Goal: Information Seeking & Learning: Learn about a topic

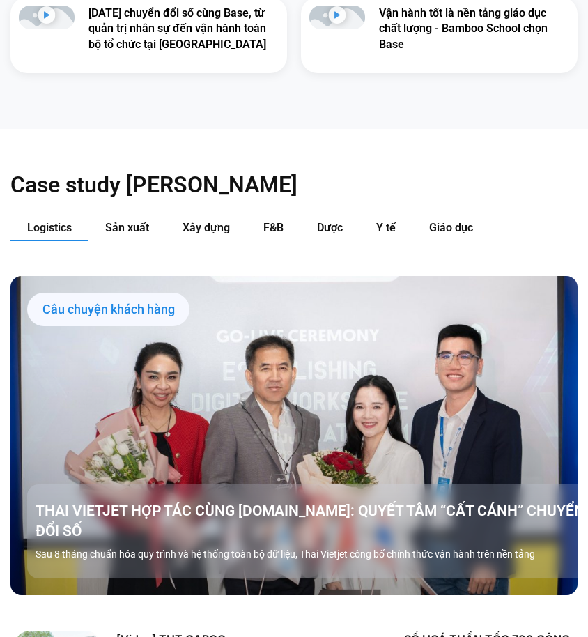
scroll to position [1115, 0]
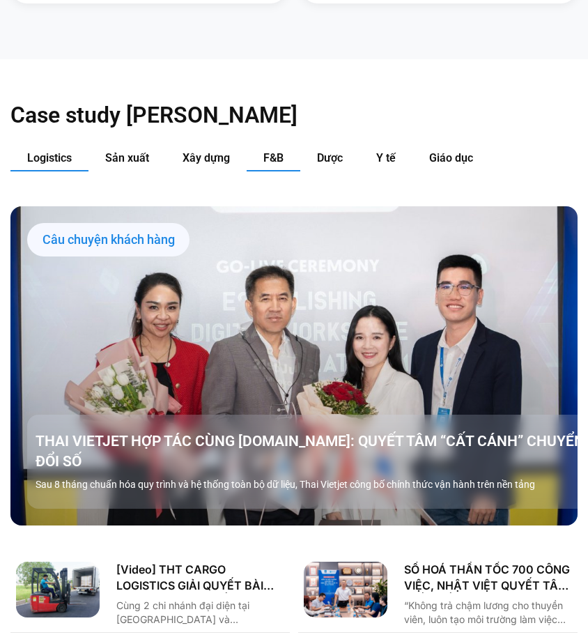
click at [288, 155] on button "F&B" at bounding box center [274, 159] width 54 height 26
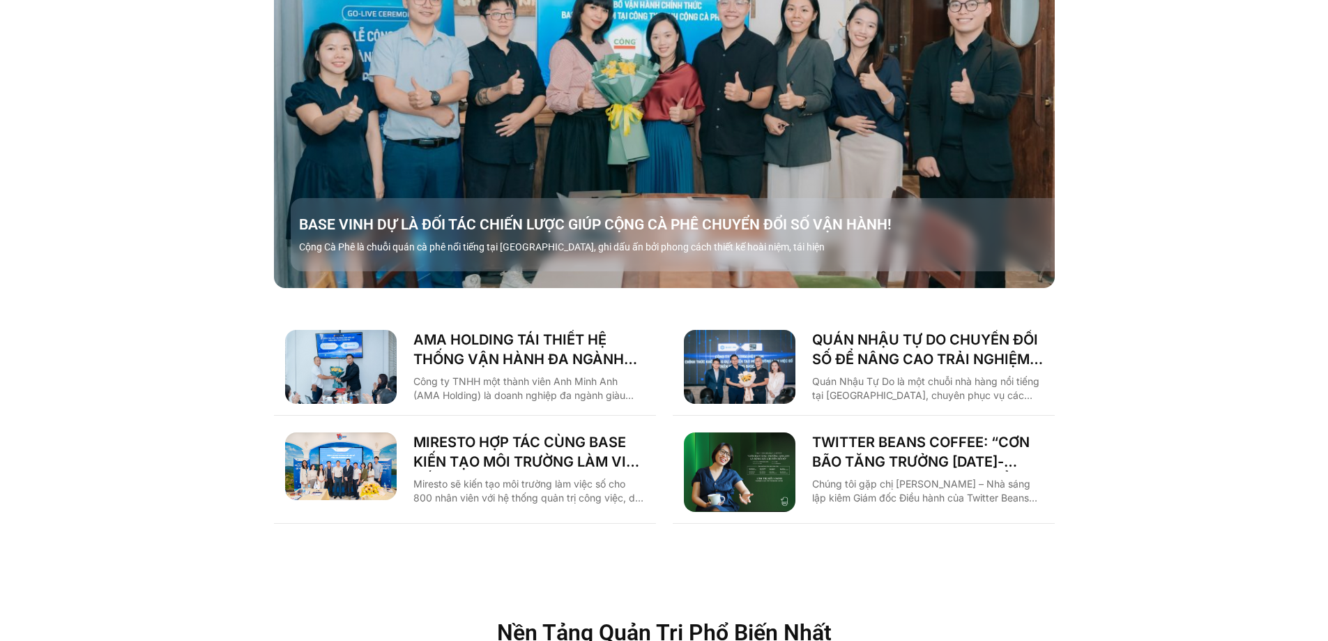
scroll to position [2022, 0]
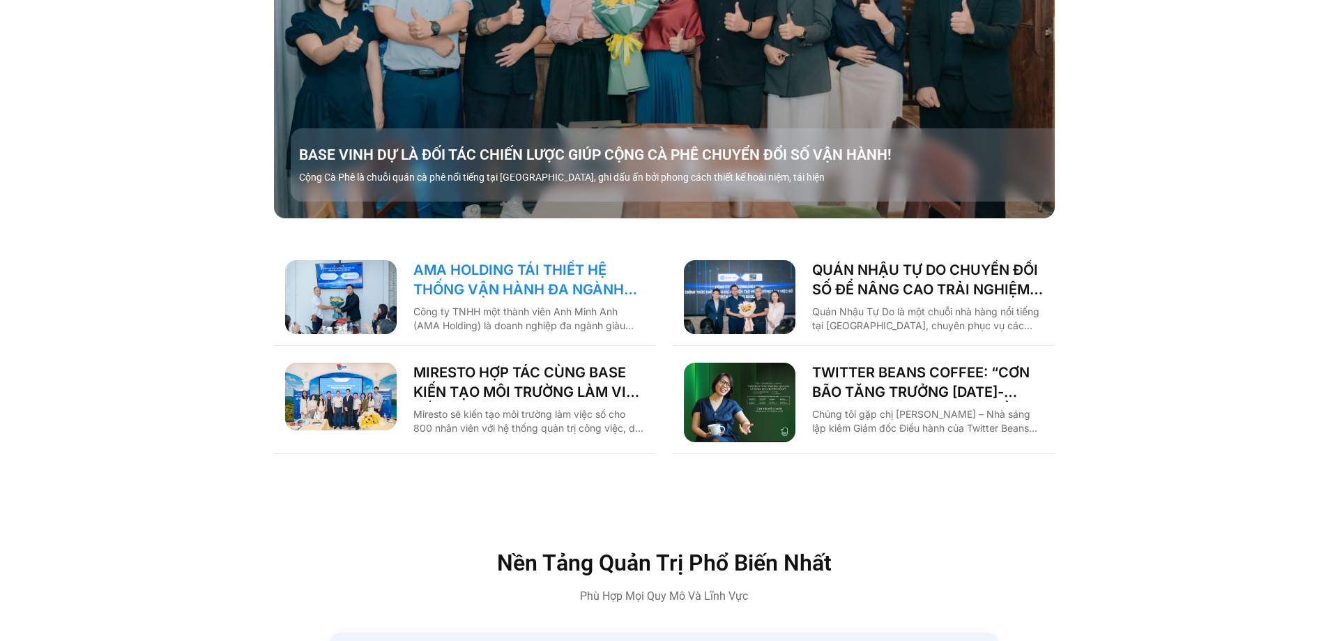
click at [505, 260] on link "AMA HOLDING TÁI THIẾT HỆ THỐNG VẬN HÀNH ĐA NGÀNH CÙNG BASE.VN" at bounding box center [528, 279] width 231 height 39
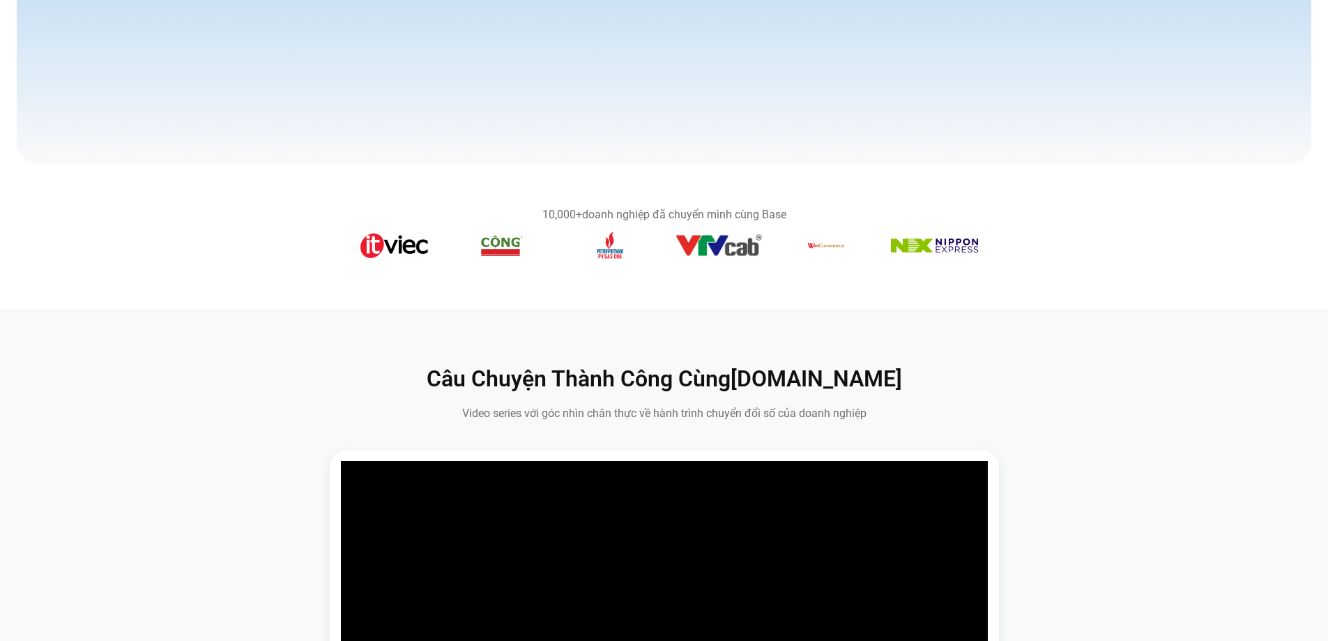
scroll to position [0, 0]
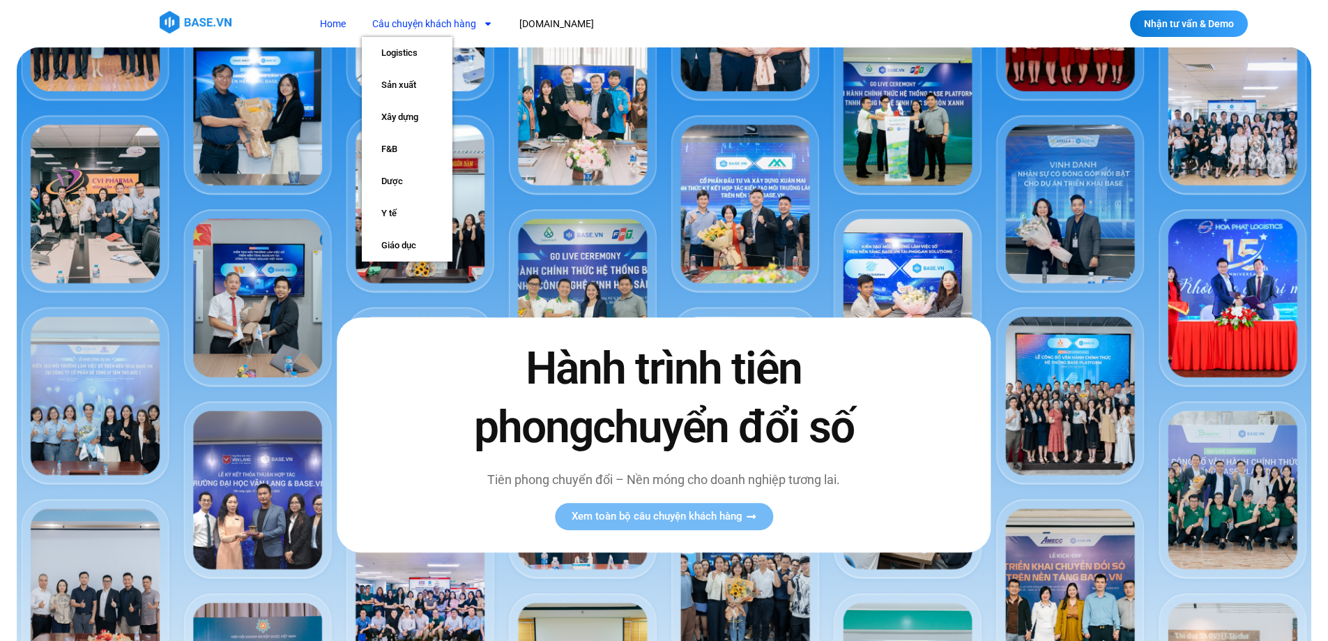
click at [467, 23] on link "Câu chuyện khách hàng" at bounding box center [432, 24] width 141 height 26
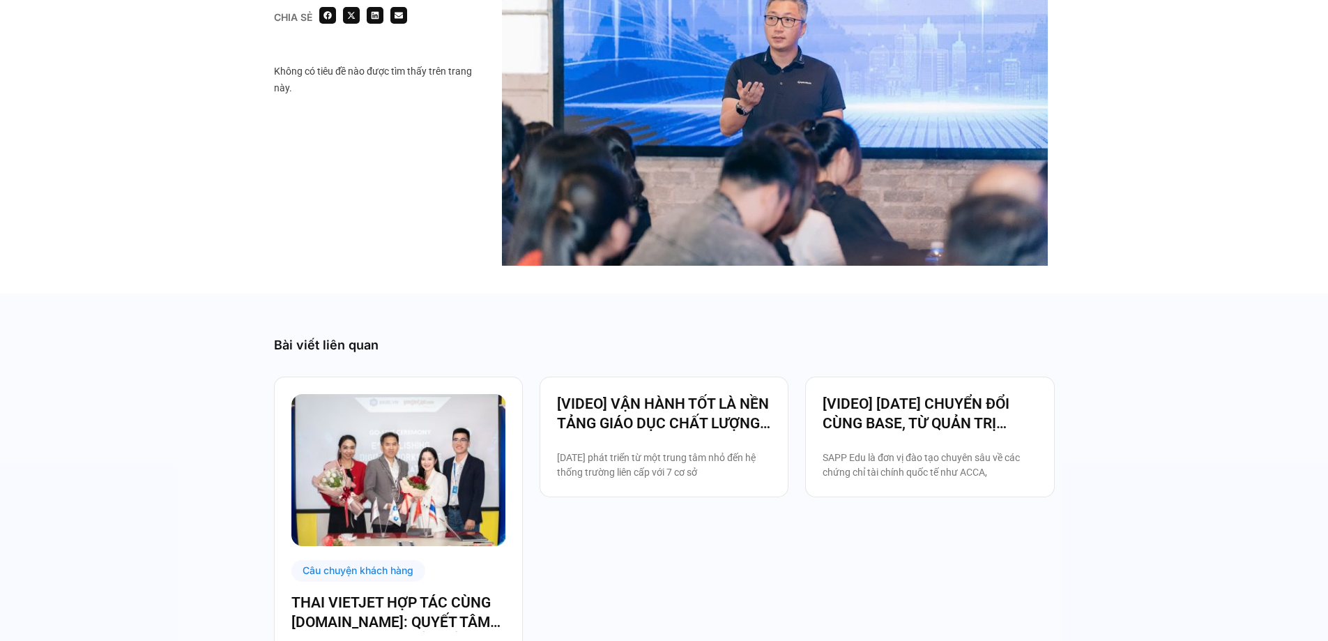
scroll to position [2788, 0]
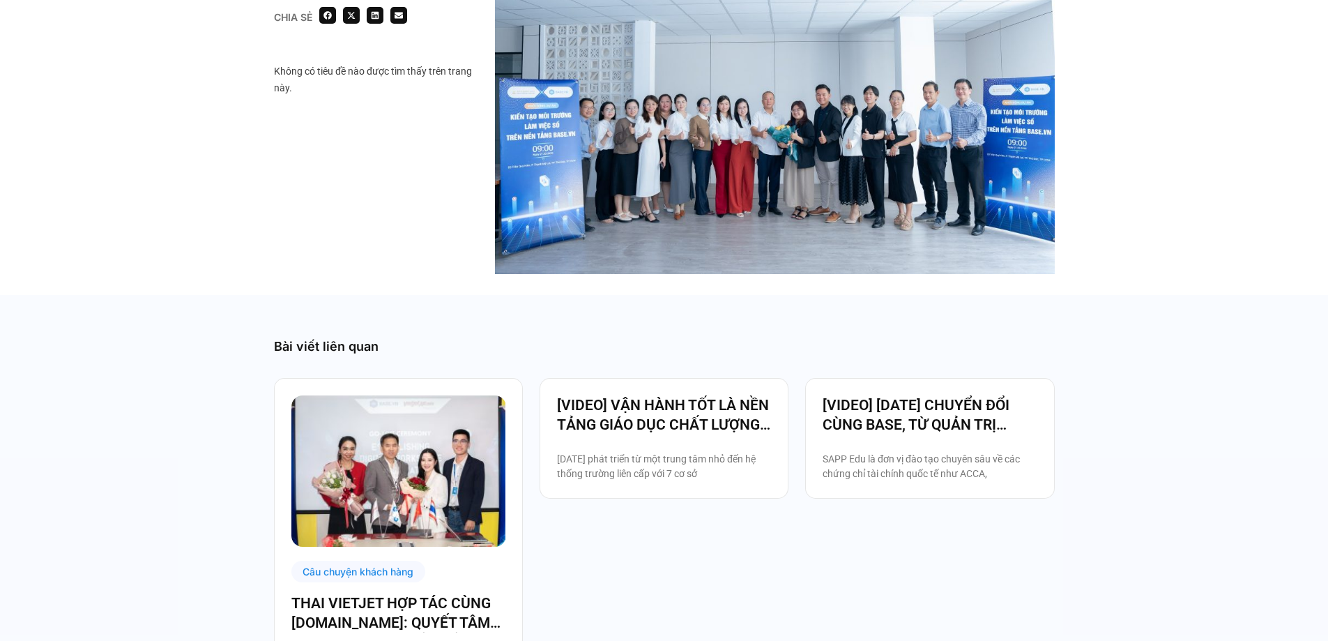
scroll to position [2230, 0]
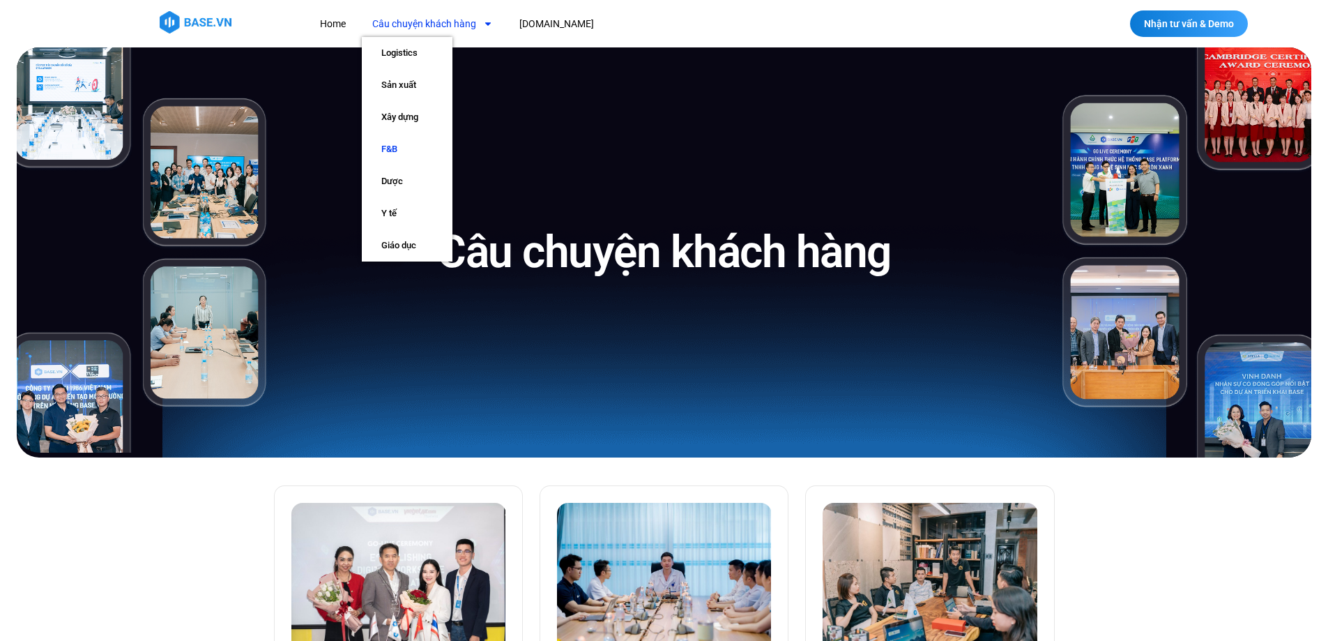
click at [384, 151] on link "F&B" at bounding box center [407, 149] width 91 height 32
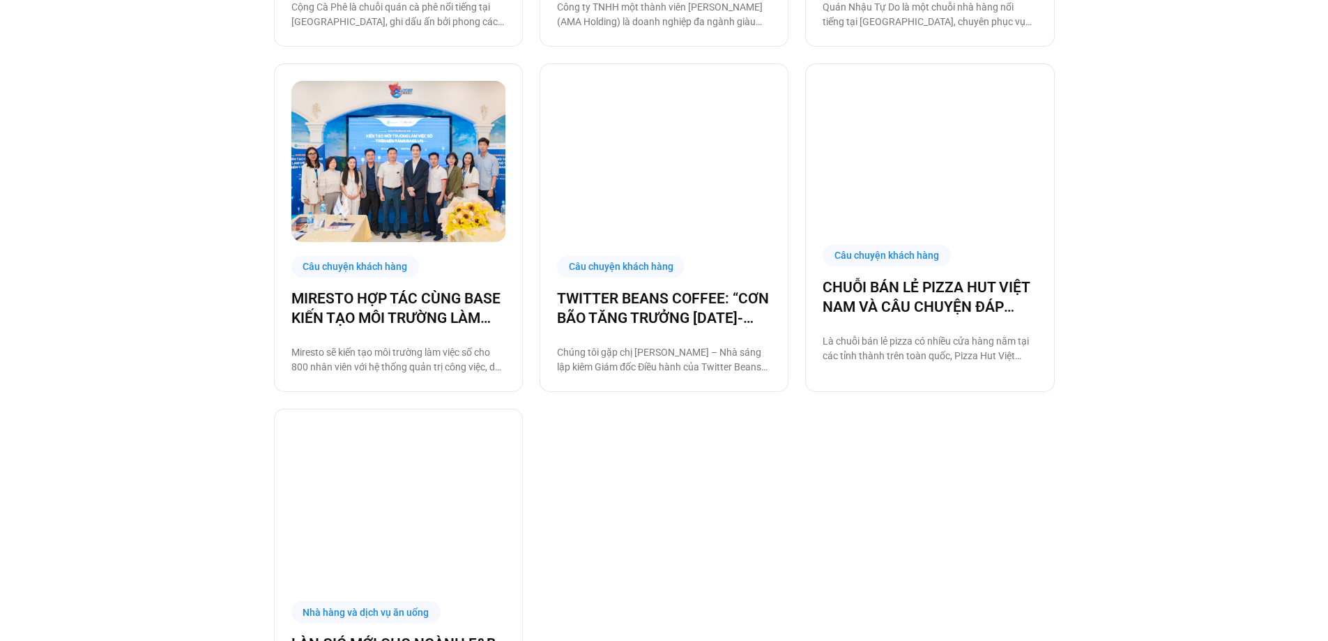
scroll to position [836, 0]
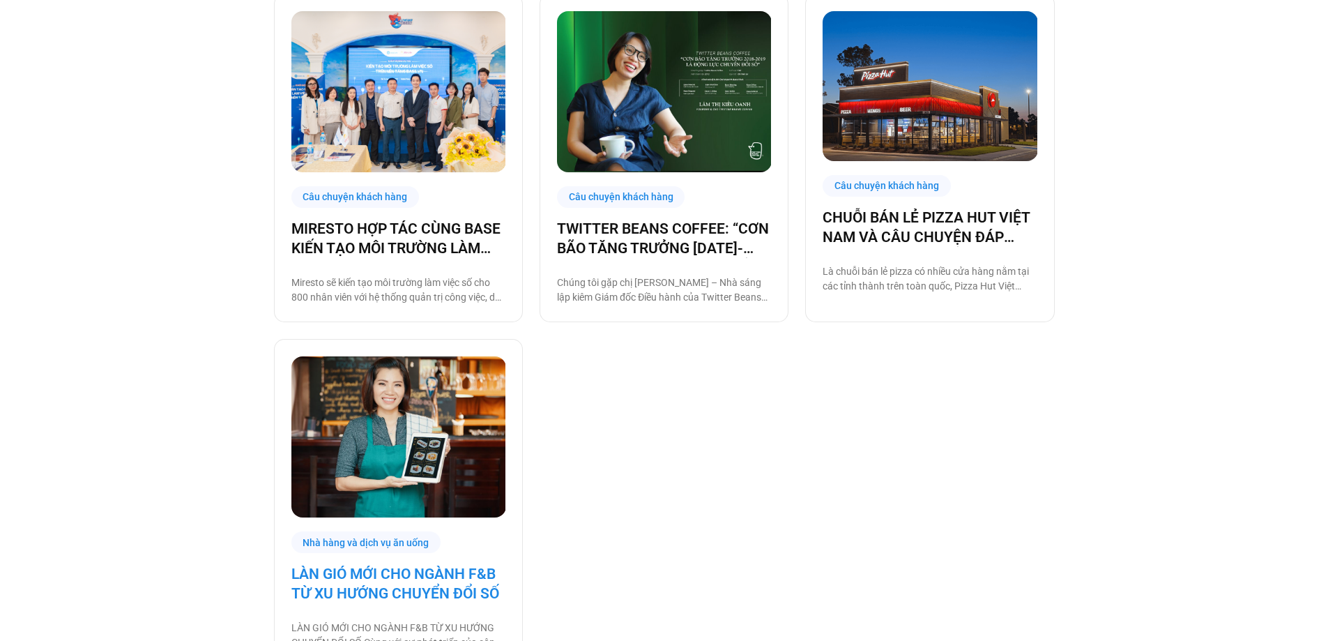
click at [440, 583] on link "LÀN GIÓ MỚI CHO NGÀNH F&B TỪ XU HƯỚNG CHUYỂN ĐỔI SỐ" at bounding box center [398, 583] width 214 height 39
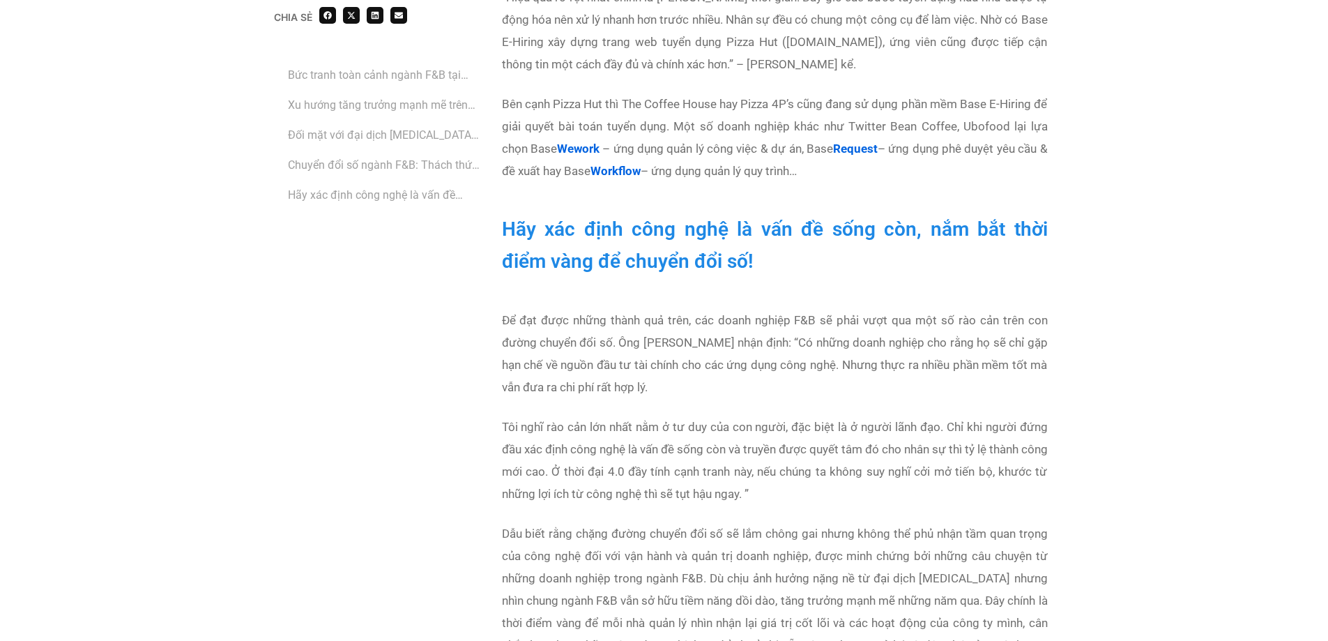
scroll to position [3694, 0]
